Goal: Task Accomplishment & Management: Use online tool/utility

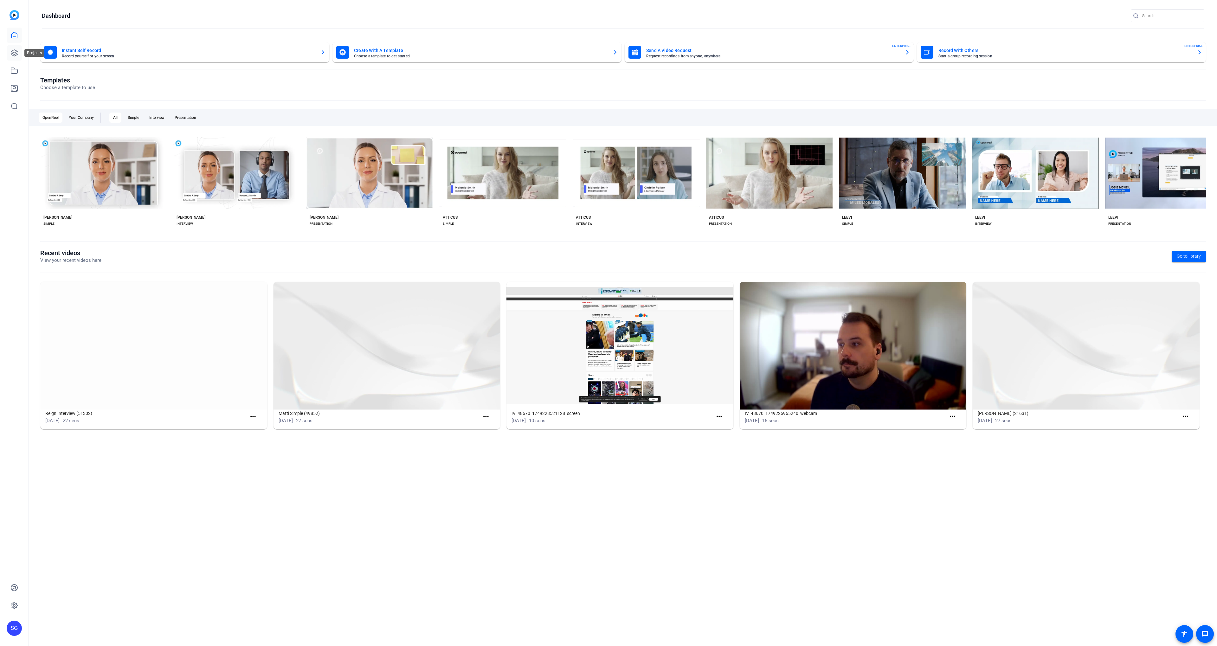
click at [13, 59] on link at bounding box center [14, 52] width 15 height 15
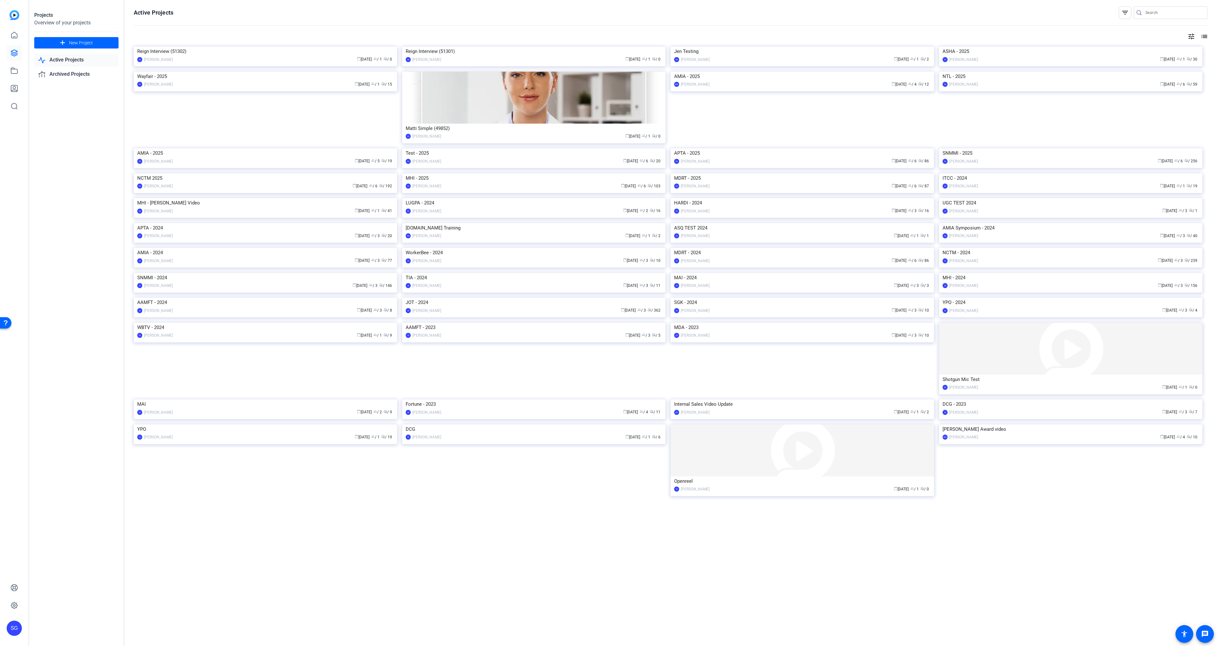
click at [505, 173] on img at bounding box center [533, 173] width 263 height 0
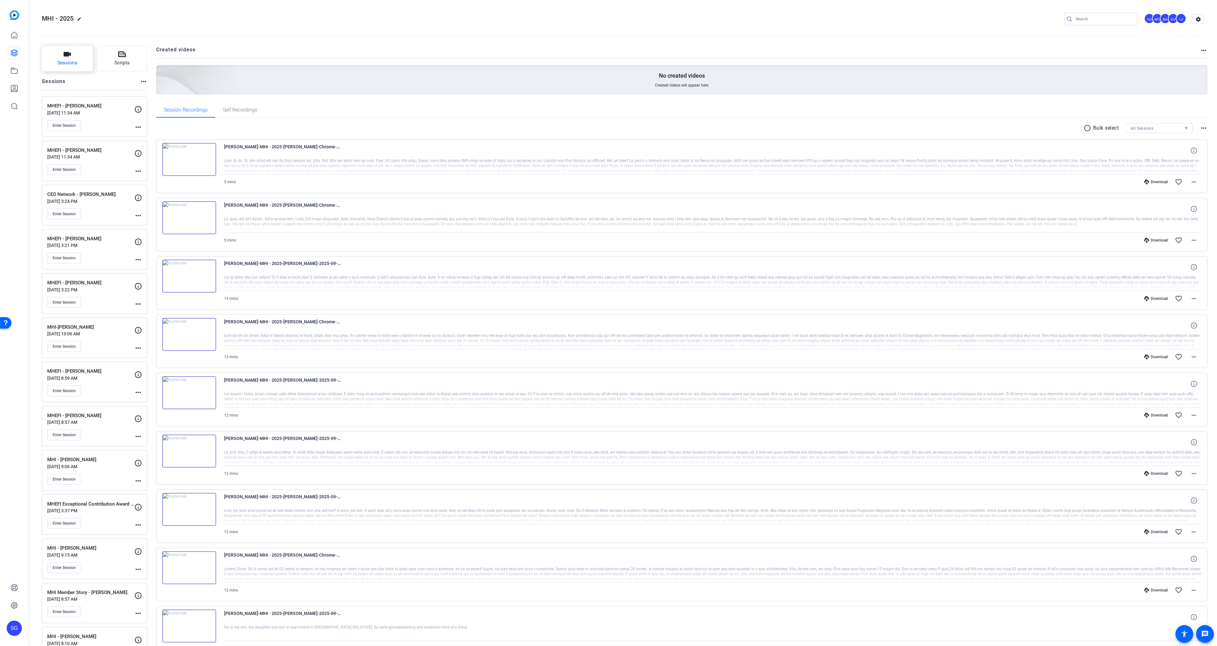
click at [67, 58] on icon "button" at bounding box center [67, 54] width 8 height 8
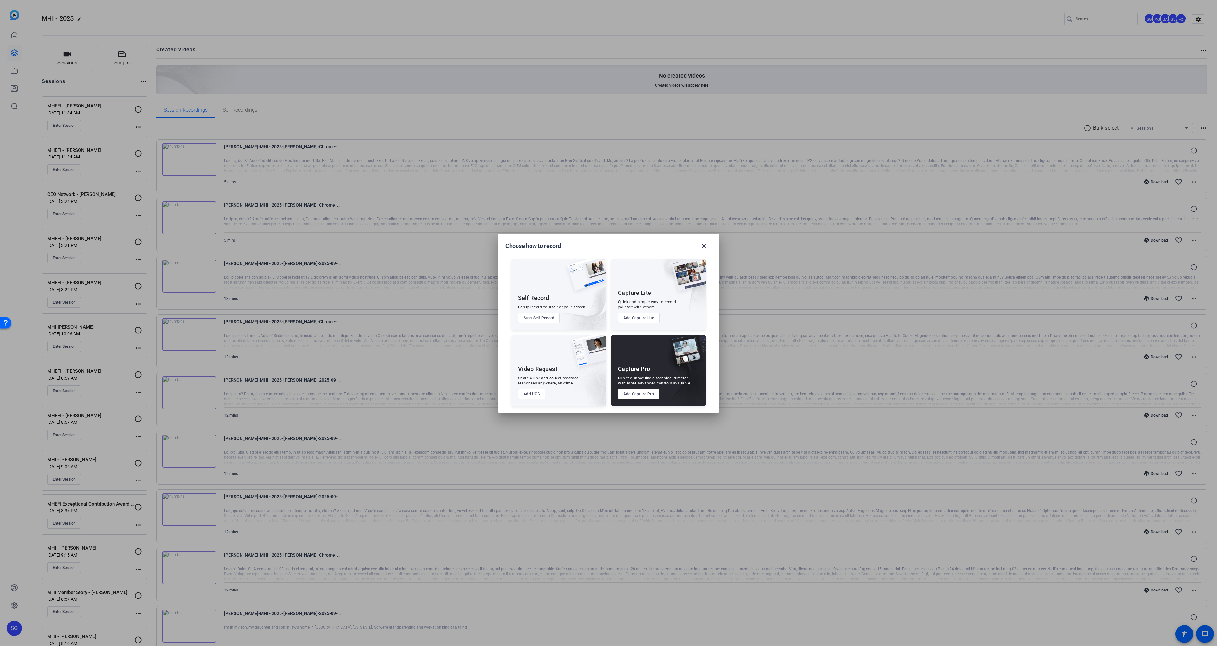
click at [644, 391] on button "Add Capture Pro" at bounding box center [639, 394] width 42 height 11
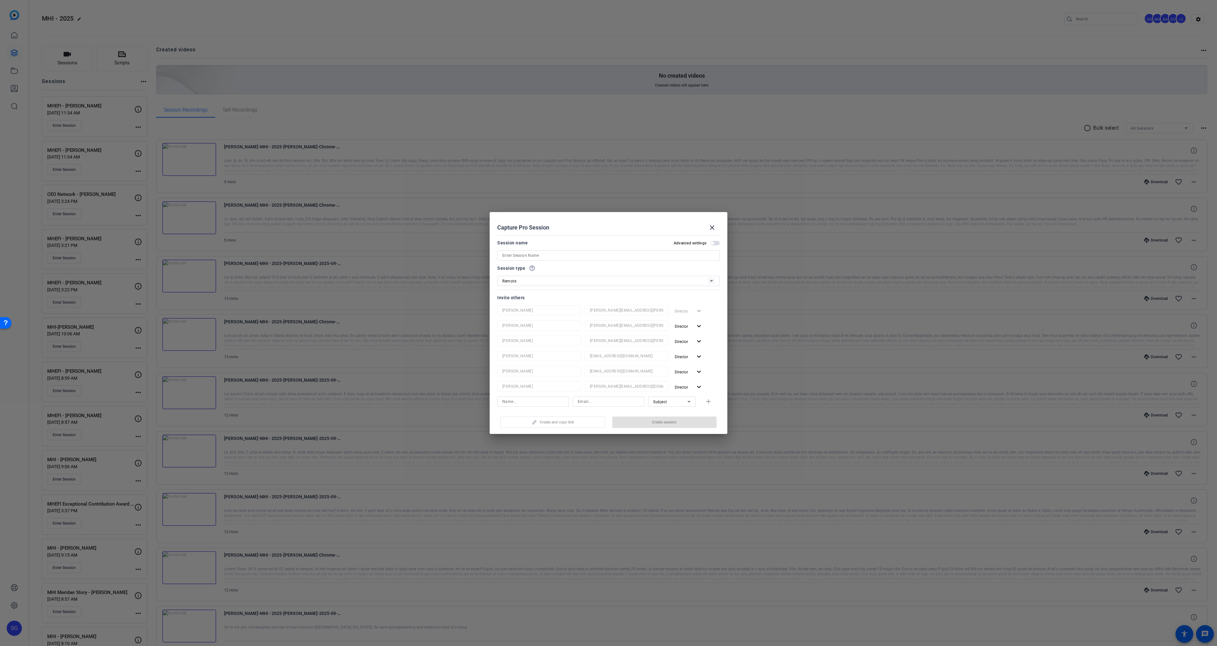
click at [559, 255] on input at bounding box center [608, 256] width 212 height 8
paste input "Member Stories 2025 - Erik Johnson"
click at [536, 255] on input "Member Stories 2025 - Erik Johnson" at bounding box center [608, 256] width 212 height 8
type input "Member Stories - Erik Johnson"
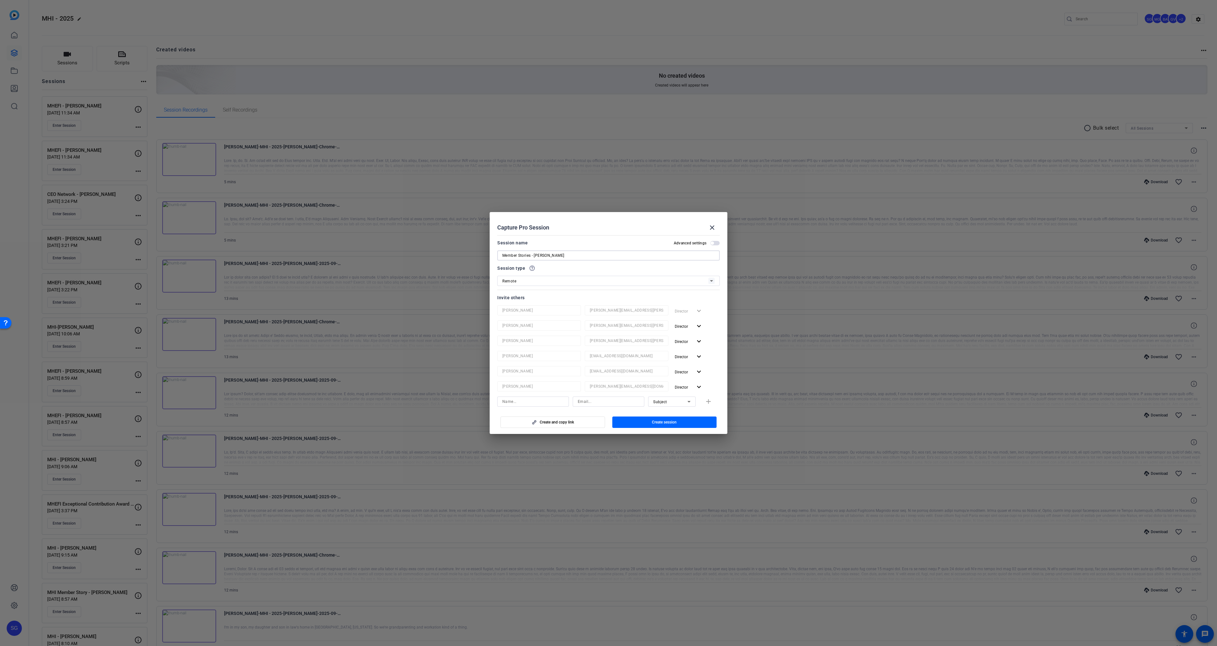
drag, startPoint x: 580, startPoint y: 234, endPoint x: 602, endPoint y: 247, distance: 25.6
click at [580, 234] on mat-dialog-content "Session name Advanced settings Member Stories - Erik Johnson Session type help_…" at bounding box center [609, 321] width 238 height 176
click at [696, 324] on mat-icon "expand_more" at bounding box center [699, 326] width 8 height 8
drag, startPoint x: 688, startPoint y: 351, endPoint x: 686, endPoint y: 347, distance: 4.8
click at [688, 351] on span "Remove User" at bounding box center [688, 350] width 23 height 4
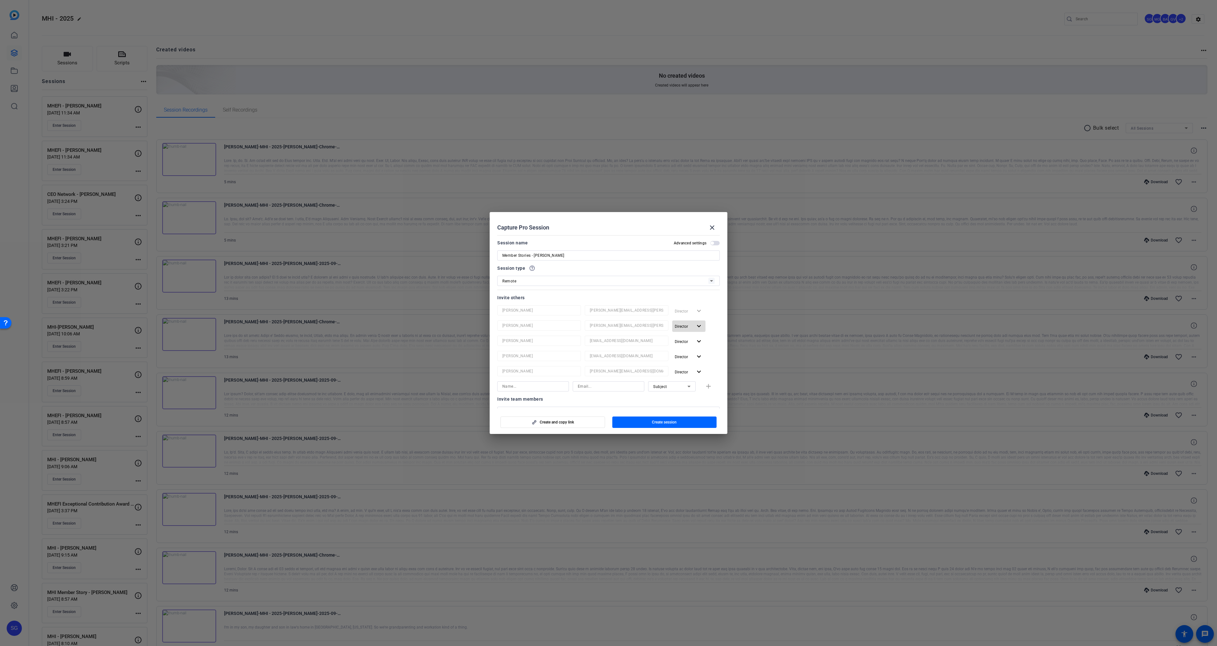
click at [678, 326] on span "Director" at bounding box center [681, 326] width 13 height 4
drag, startPoint x: 679, startPoint y: 347, endPoint x: 681, endPoint y: 338, distance: 9.1
click at [679, 348] on span "Remove User" at bounding box center [689, 351] width 25 height 8
click at [678, 327] on span "Director" at bounding box center [681, 326] width 13 height 4
drag, startPoint x: 680, startPoint y: 349, endPoint x: 683, endPoint y: 329, distance: 19.9
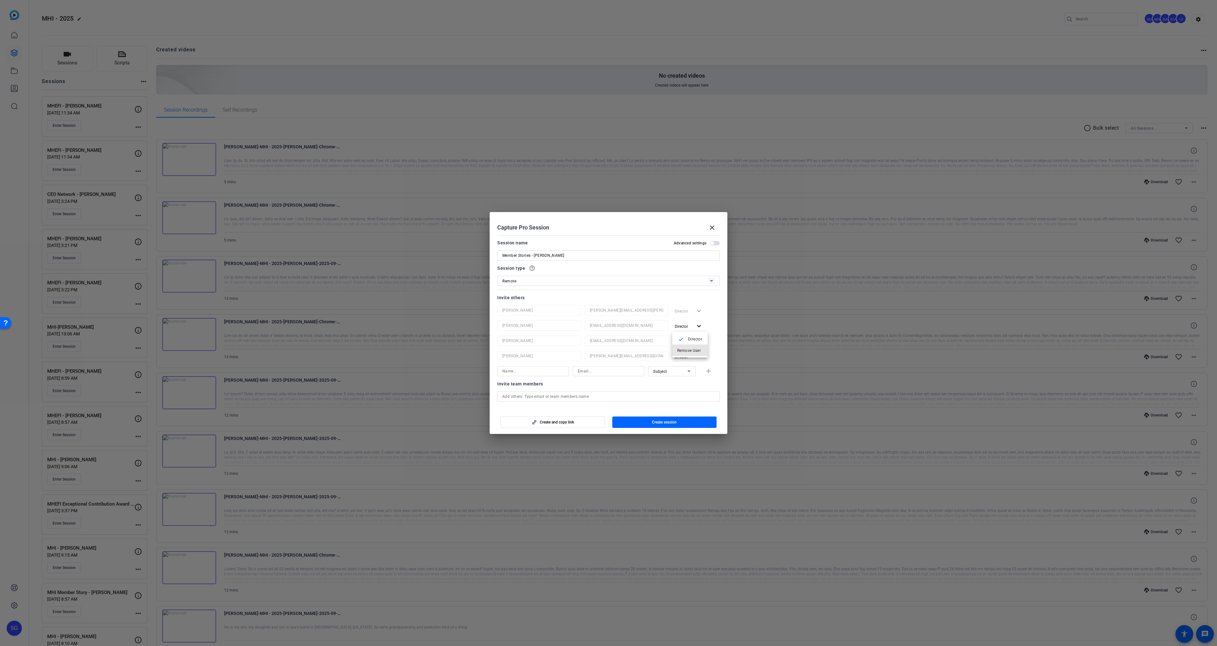
click at [680, 349] on span "Remove User" at bounding box center [688, 350] width 23 height 4
click at [682, 325] on span "Director" at bounding box center [681, 326] width 13 height 4
drag, startPoint x: 685, startPoint y: 347, endPoint x: 686, endPoint y: 330, distance: 17.1
click at [685, 347] on span "Remove User" at bounding box center [689, 351] width 25 height 8
click at [684, 327] on span "Director" at bounding box center [681, 326] width 13 height 4
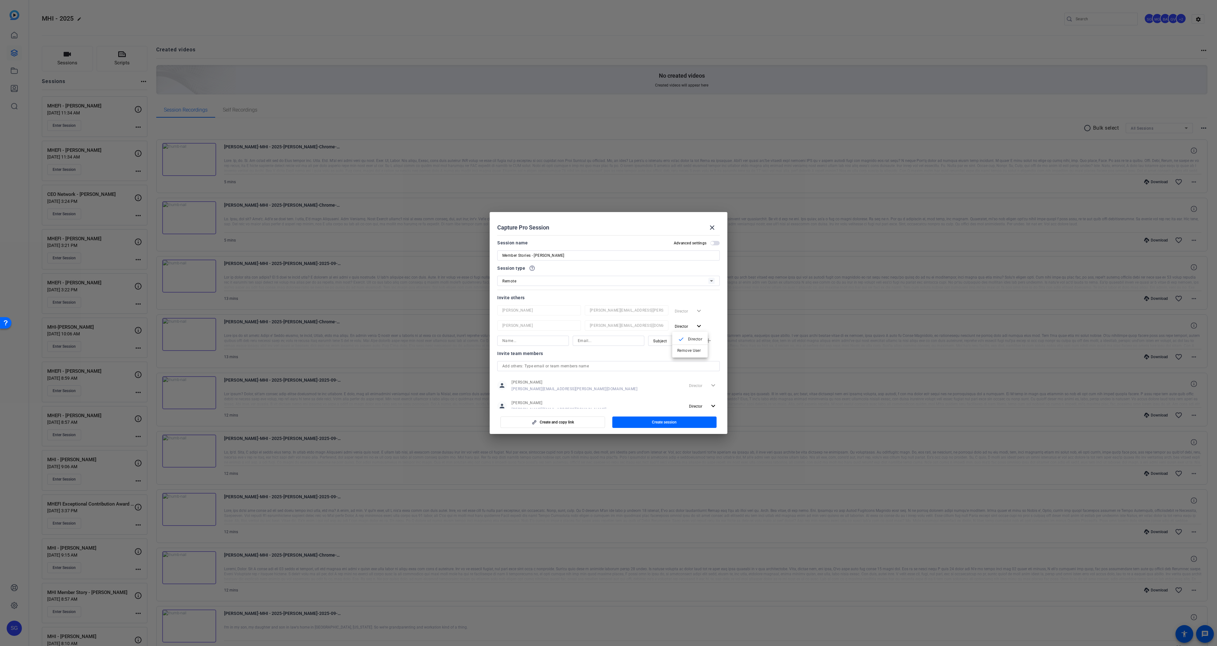
drag, startPoint x: 685, startPoint y: 346, endPoint x: 669, endPoint y: 366, distance: 25.3
click at [685, 346] on button "Remove User" at bounding box center [690, 350] width 36 height 11
click at [660, 422] on span "Create session" at bounding box center [664, 422] width 25 height 5
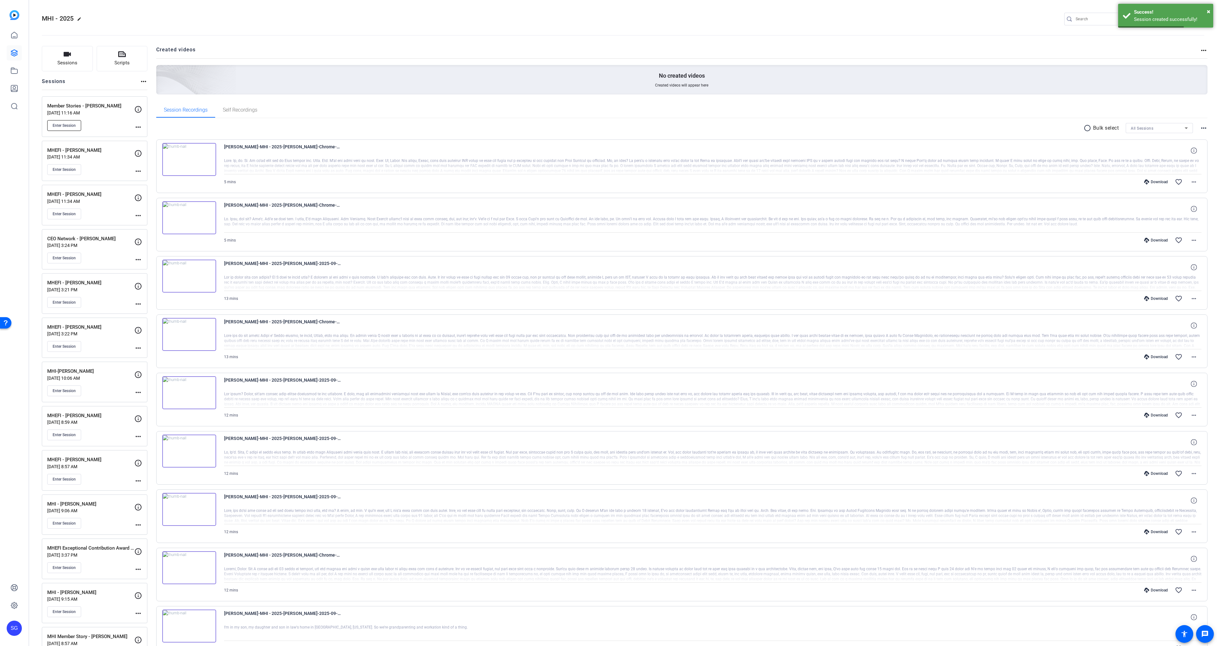
click at [59, 122] on button "Enter Session" at bounding box center [64, 125] width 34 height 11
